Goal: Information Seeking & Learning: Learn about a topic

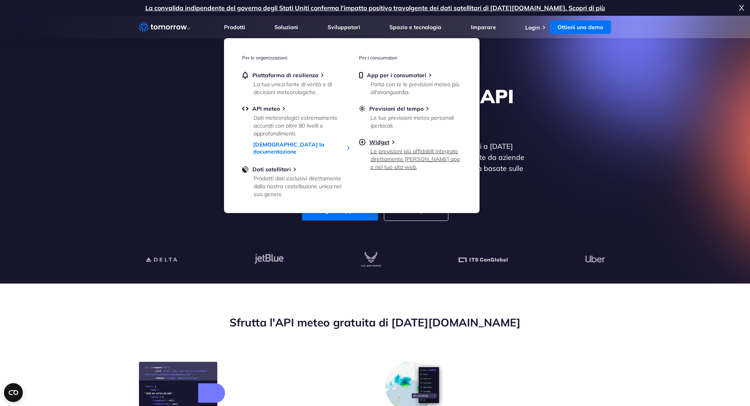
click at [387, 151] on font "Le previsioni più affidabili integrate direttamente nella tua app o nel tuo sit…" at bounding box center [415, 159] width 89 height 23
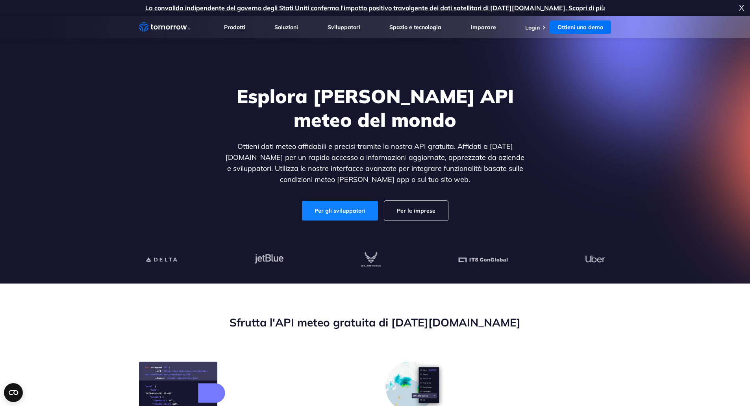
click at [349, 211] on font "Per gli sviluppatori" at bounding box center [340, 210] width 51 height 7
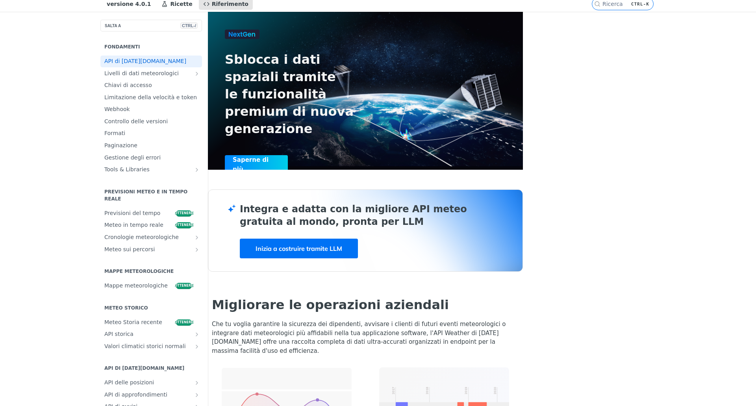
scroll to position [39, 0]
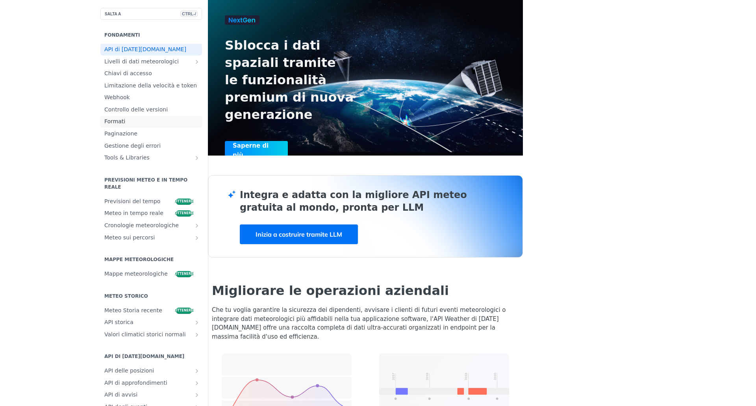
click at [104, 124] on font "Formati" at bounding box center [114, 121] width 21 height 6
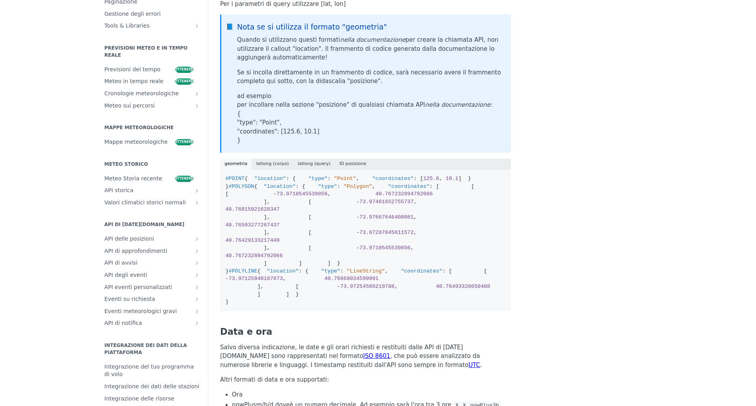
scroll to position [236, 0]
